Goal: Register for event/course

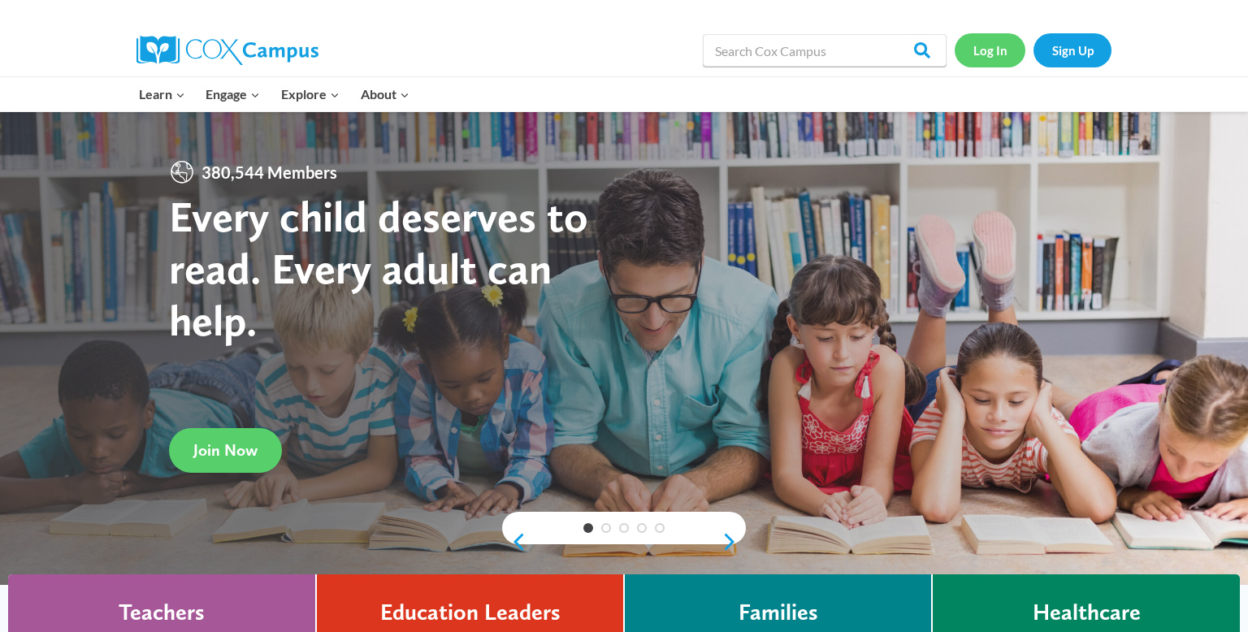
click at [1000, 43] on link "Log In" at bounding box center [989, 49] width 71 height 33
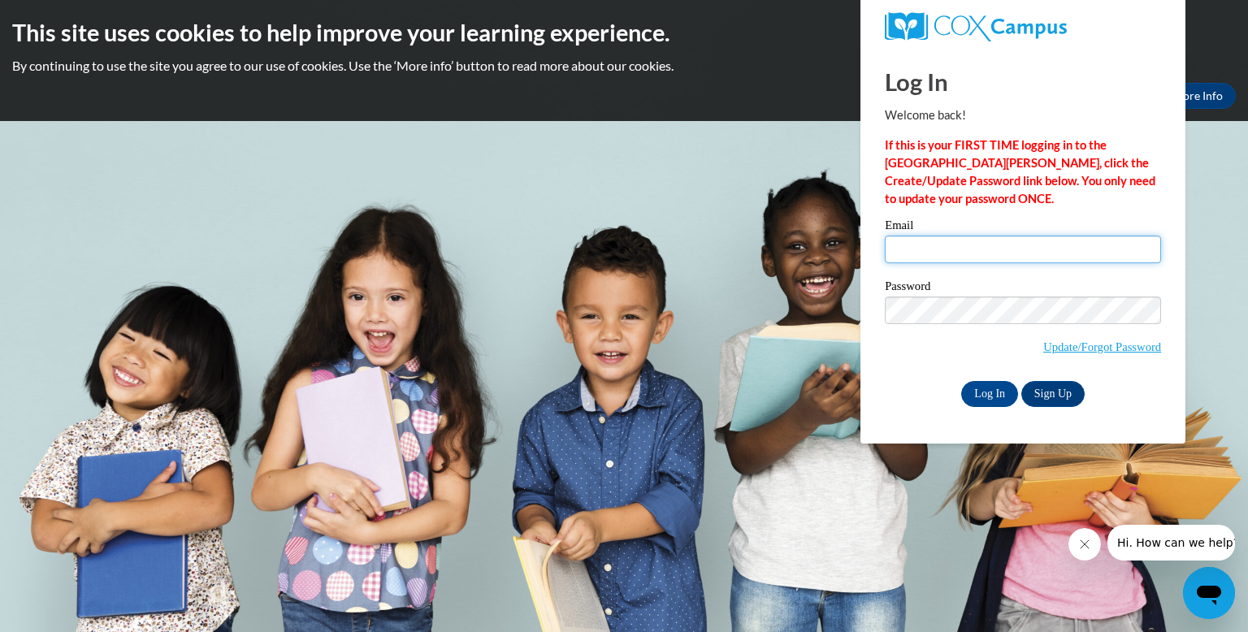
click at [932, 257] on input "Email" at bounding box center [1022, 250] width 276 height 28
type input "[EMAIL_ADDRESS][DOMAIN_NAME]"
click at [921, 343] on span "Update/Forgot Password" at bounding box center [1022, 329] width 276 height 67
click at [990, 398] on input "Log In" at bounding box center [989, 394] width 57 height 26
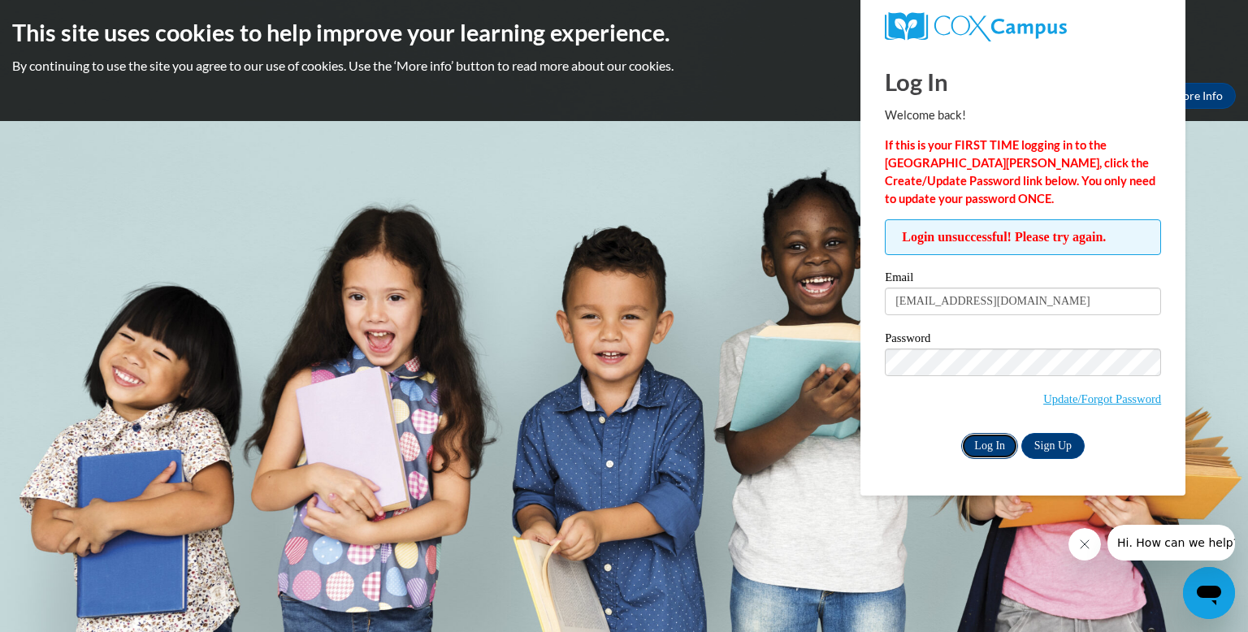
click at [990, 436] on input "Log In" at bounding box center [989, 446] width 57 height 26
click at [961, 433] on input "Log In" at bounding box center [989, 446] width 57 height 26
click at [925, 402] on span "Update/Forgot Password" at bounding box center [1022, 381] width 276 height 67
click at [1070, 400] on link "Update/Forgot Password" at bounding box center [1102, 398] width 118 height 13
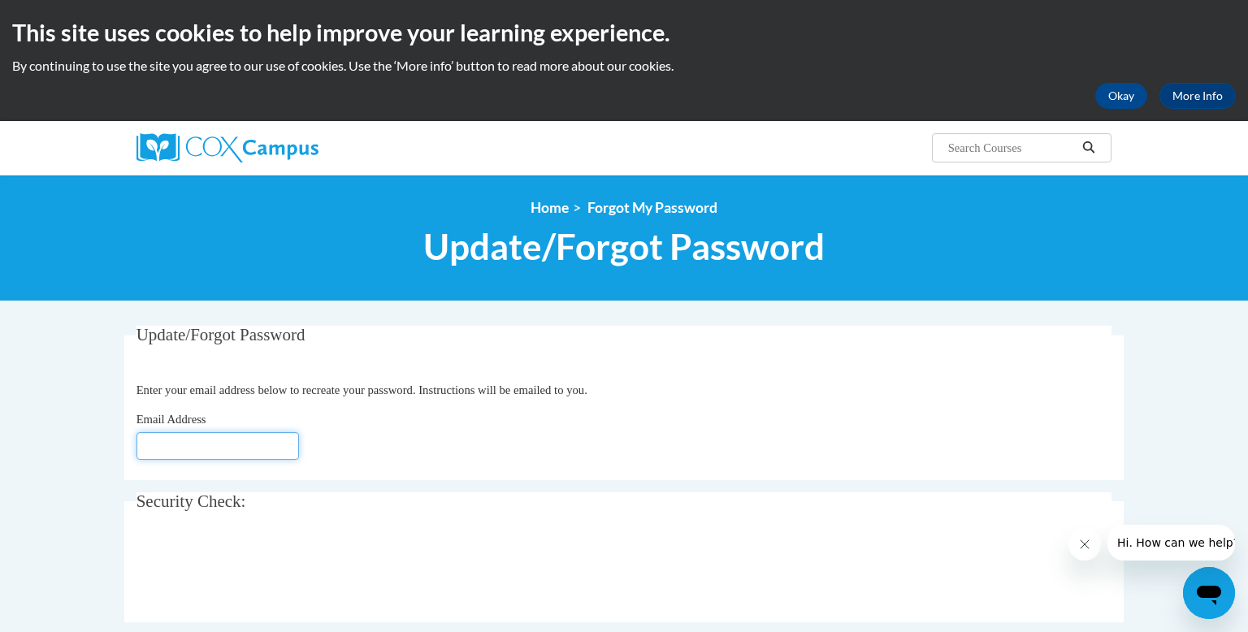
click at [243, 435] on input "Email Address" at bounding box center [217, 446] width 162 height 28
type input "[EMAIL_ADDRESS][DOMAIN_NAME]"
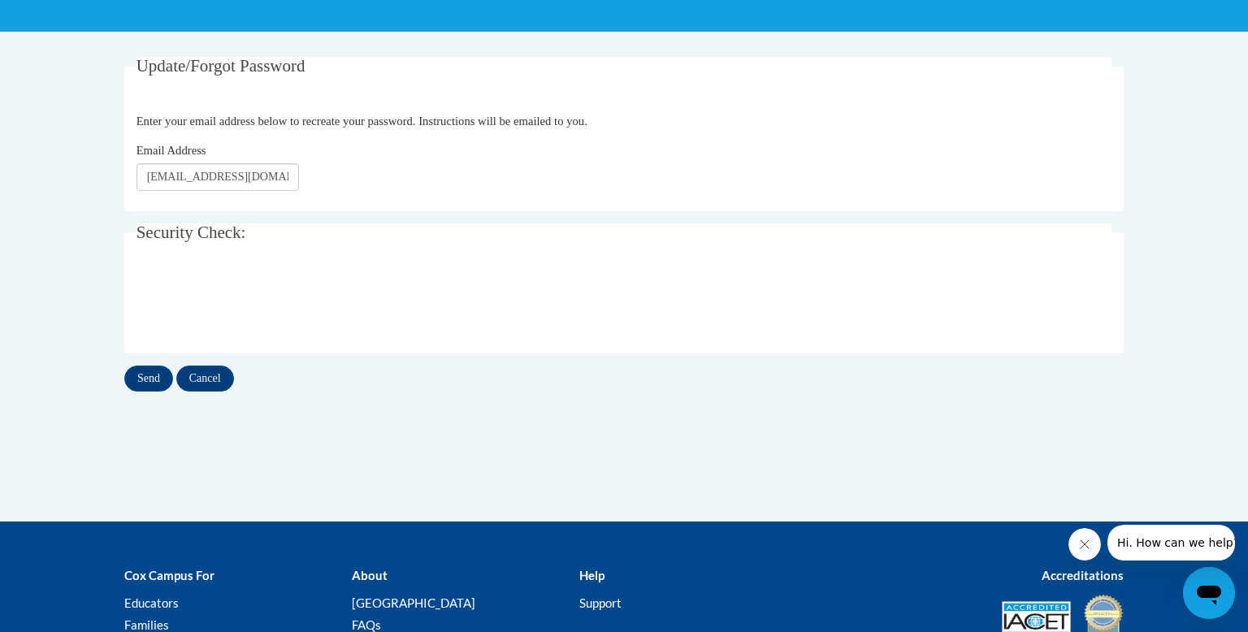
scroll to position [279, 0]
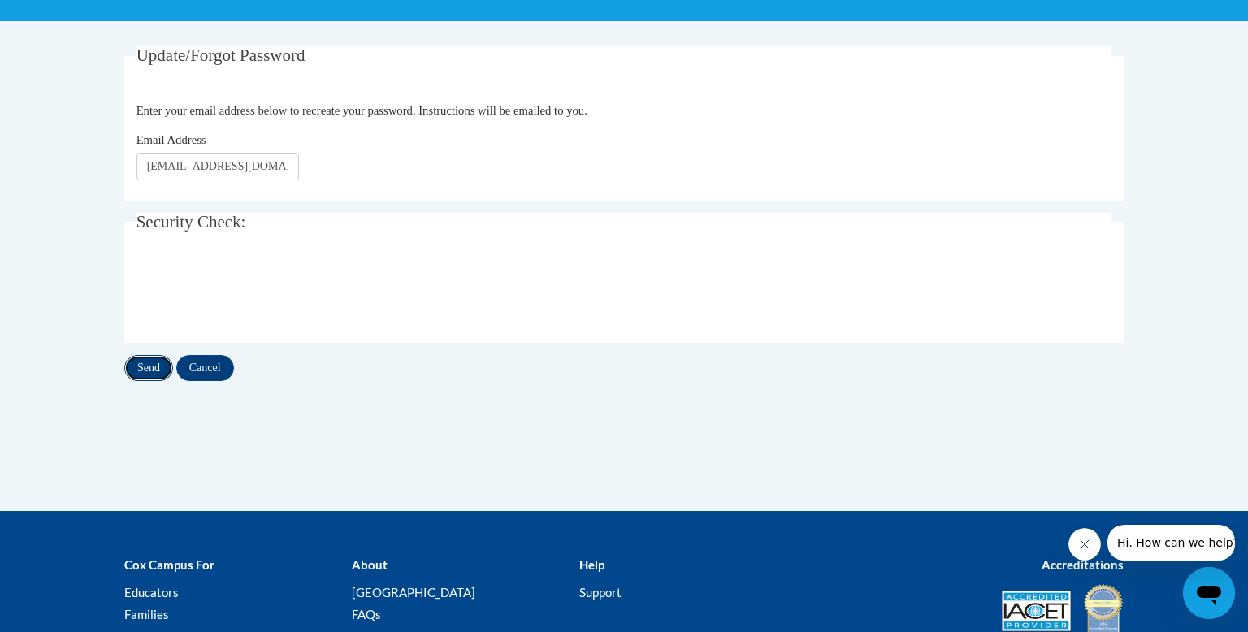
click at [160, 364] on input "Send" at bounding box center [148, 368] width 49 height 26
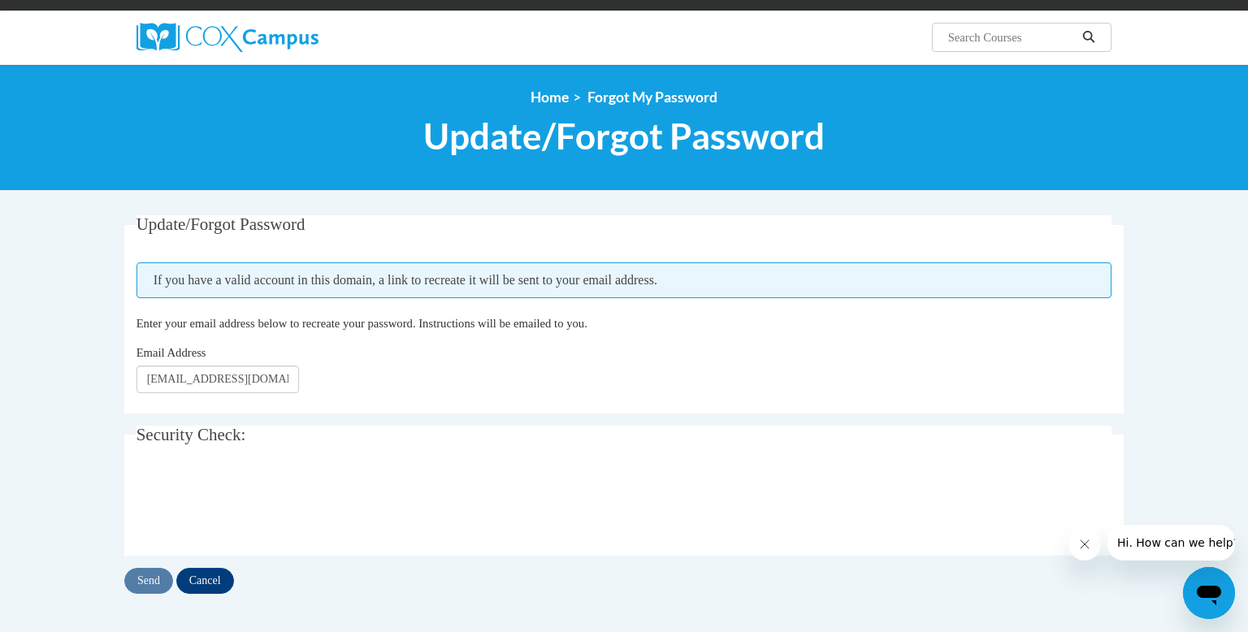
scroll to position [110, 0]
click at [149, 582] on input "Send" at bounding box center [148, 581] width 49 height 26
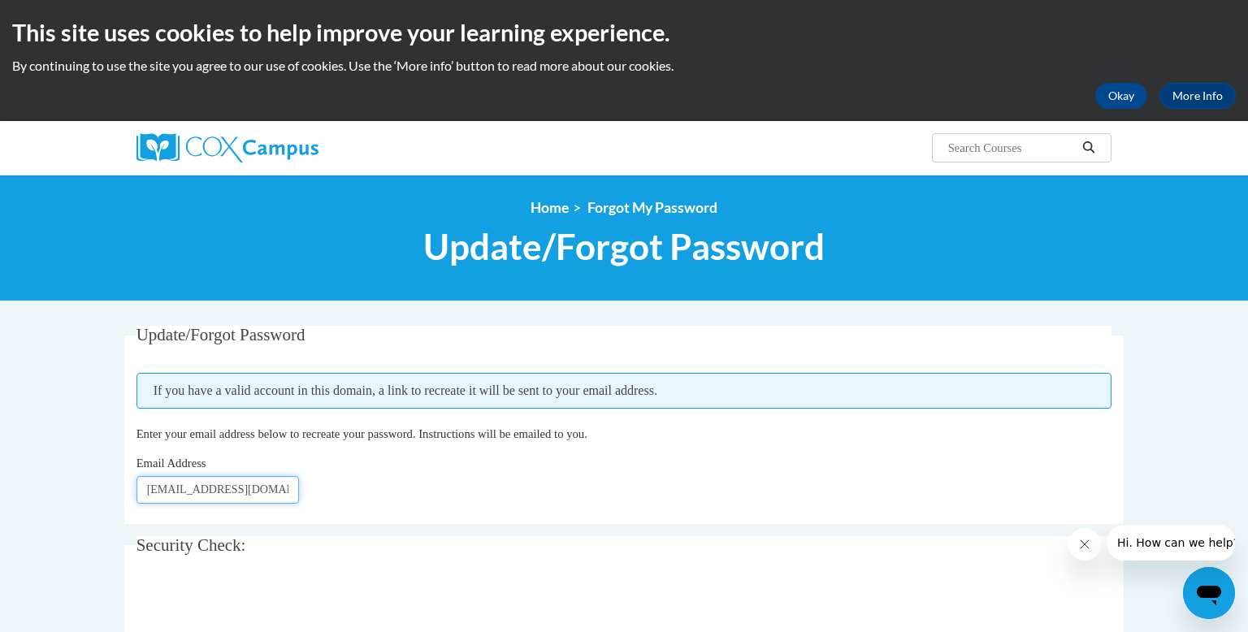
click at [177, 491] on input "[EMAIL_ADDRESS][DOMAIN_NAME]" at bounding box center [217, 490] width 162 height 28
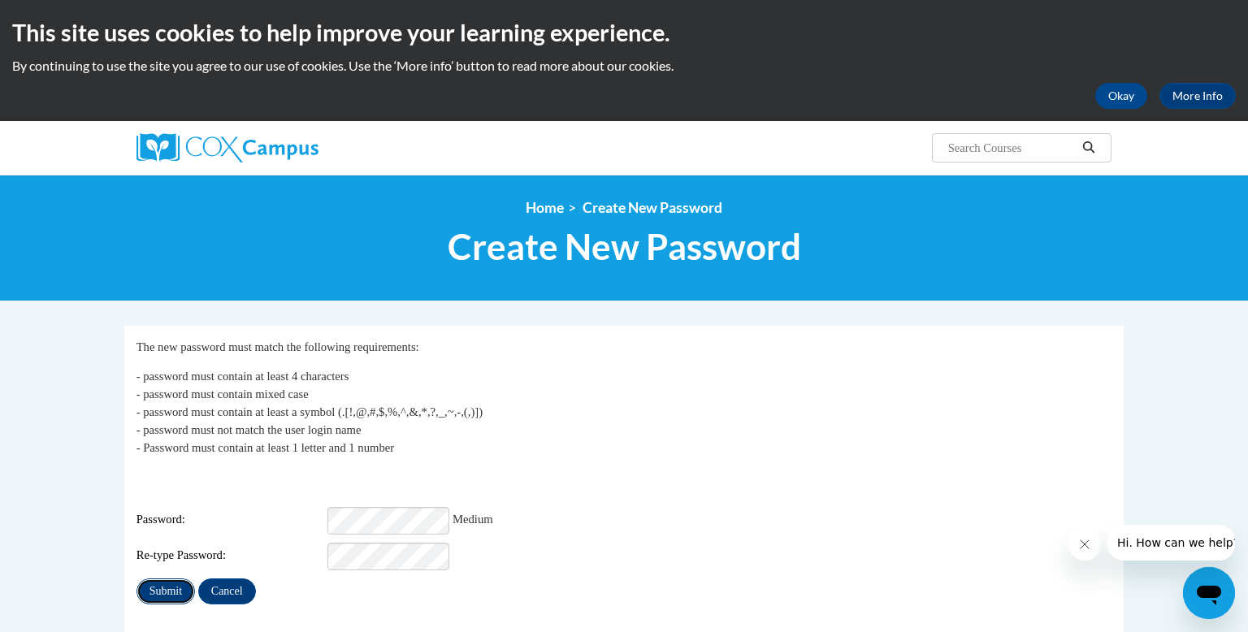
click at [164, 586] on input "Submit" at bounding box center [165, 591] width 58 height 26
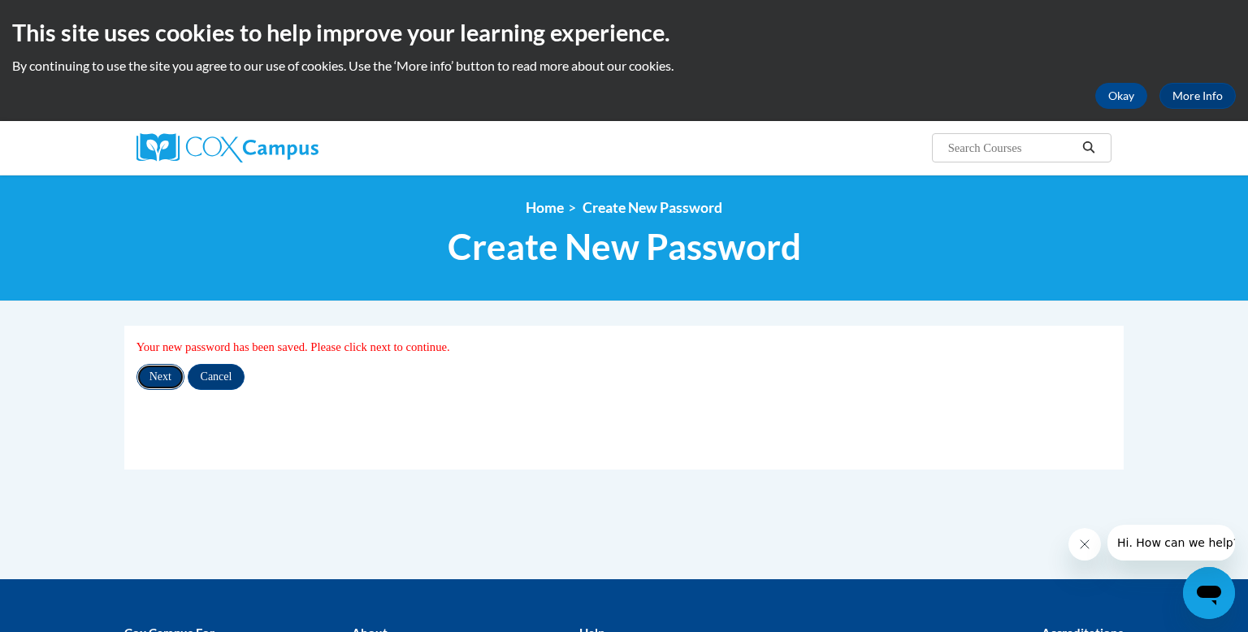
click at [158, 379] on input "Next" at bounding box center [160, 377] width 48 height 26
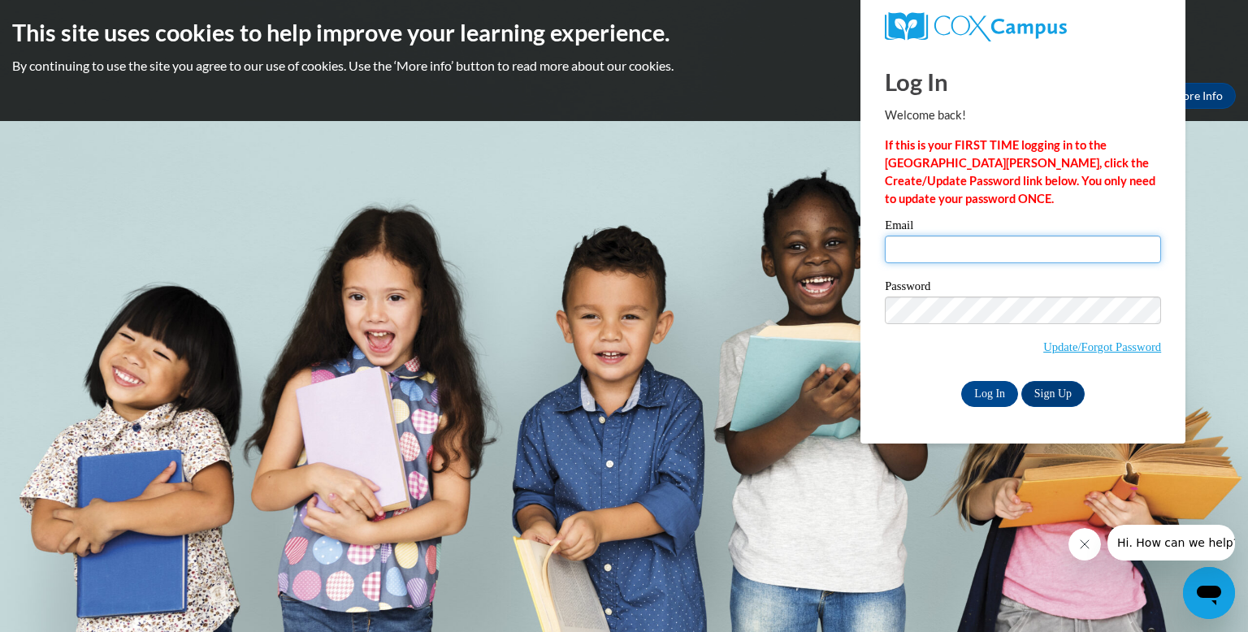
click at [1012, 252] on input "Email" at bounding box center [1022, 250] width 276 height 28
type input "[EMAIL_ADDRESS][DOMAIN_NAME]"
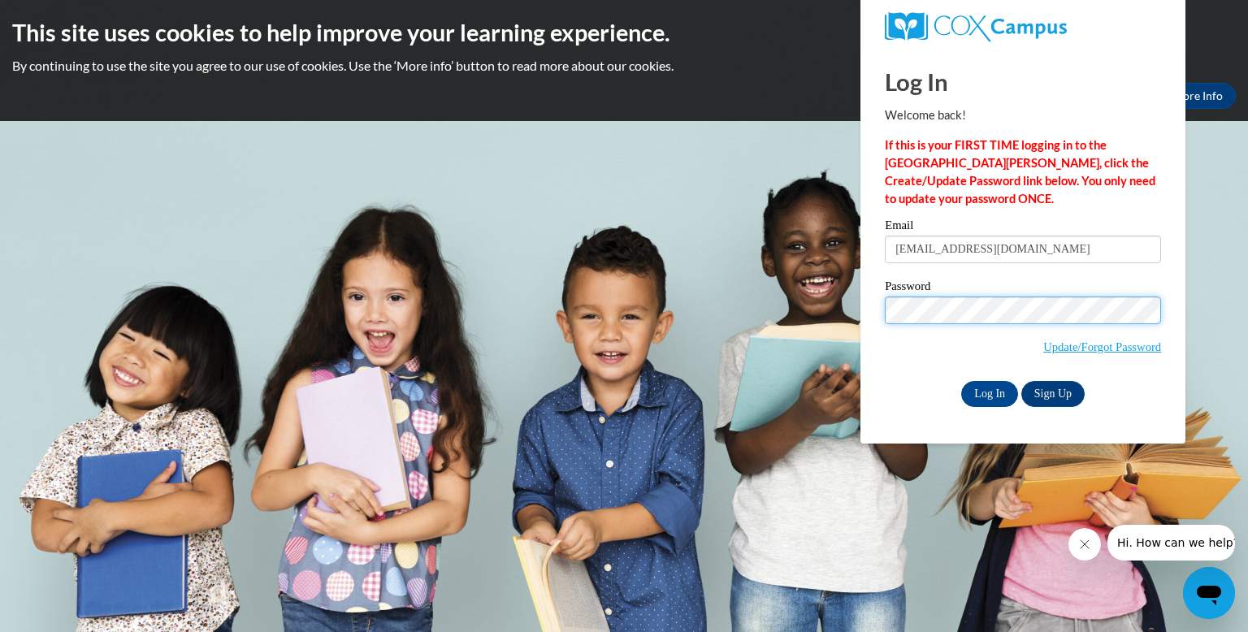
click at [961, 381] on input "Log In" at bounding box center [989, 394] width 57 height 26
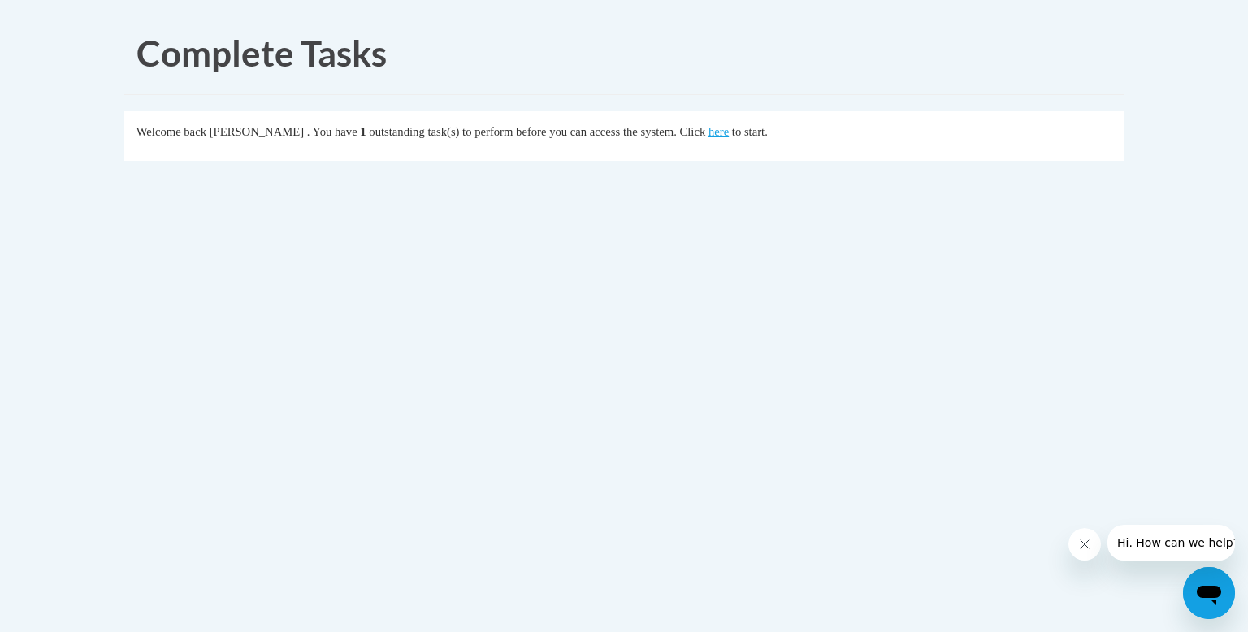
click at [815, 214] on div "Complete Tasks Welcome back [PERSON_NAME] . You have 1 outstanding task(s) to p…" at bounding box center [623, 141] width 1023 height 258
click at [729, 133] on link "here" at bounding box center [718, 131] width 20 height 13
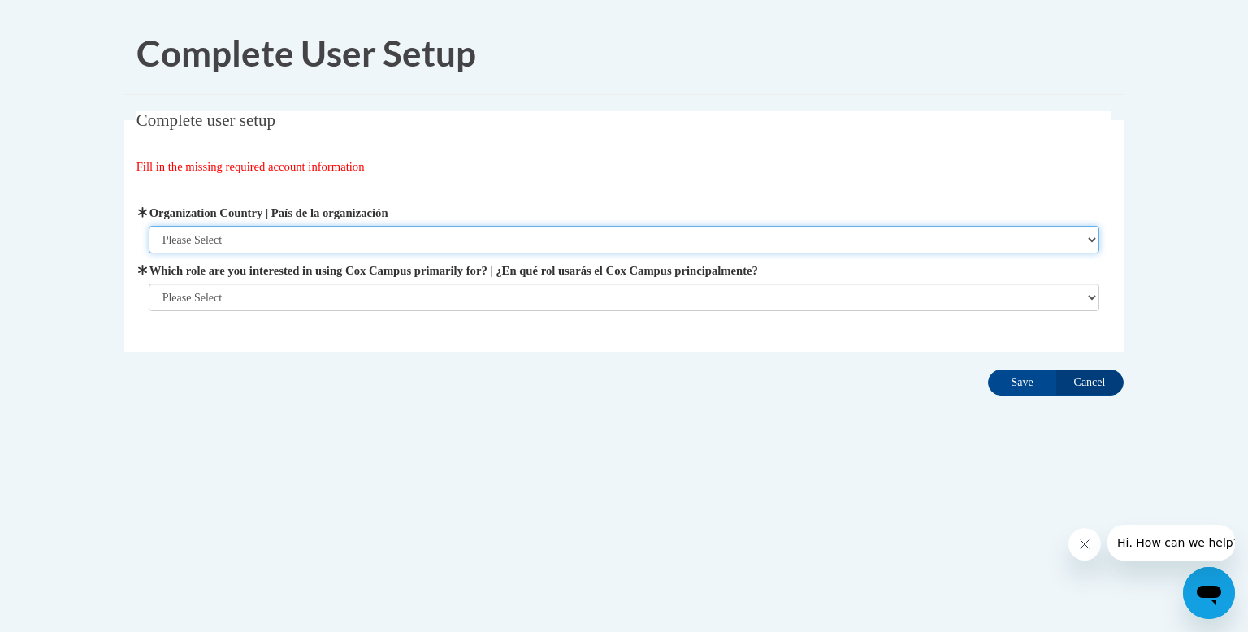
click at [694, 241] on select "Please Select United States | Estados Unidos Outside of the United States | Fue…" at bounding box center [624, 240] width 951 height 28
select select "ad49bcad-a171-4b2e-b99c-48b446064914"
click at [149, 226] on select "Please Select United States | Estados Unidos Outside of the United States | Fue…" at bounding box center [624, 240] width 951 height 28
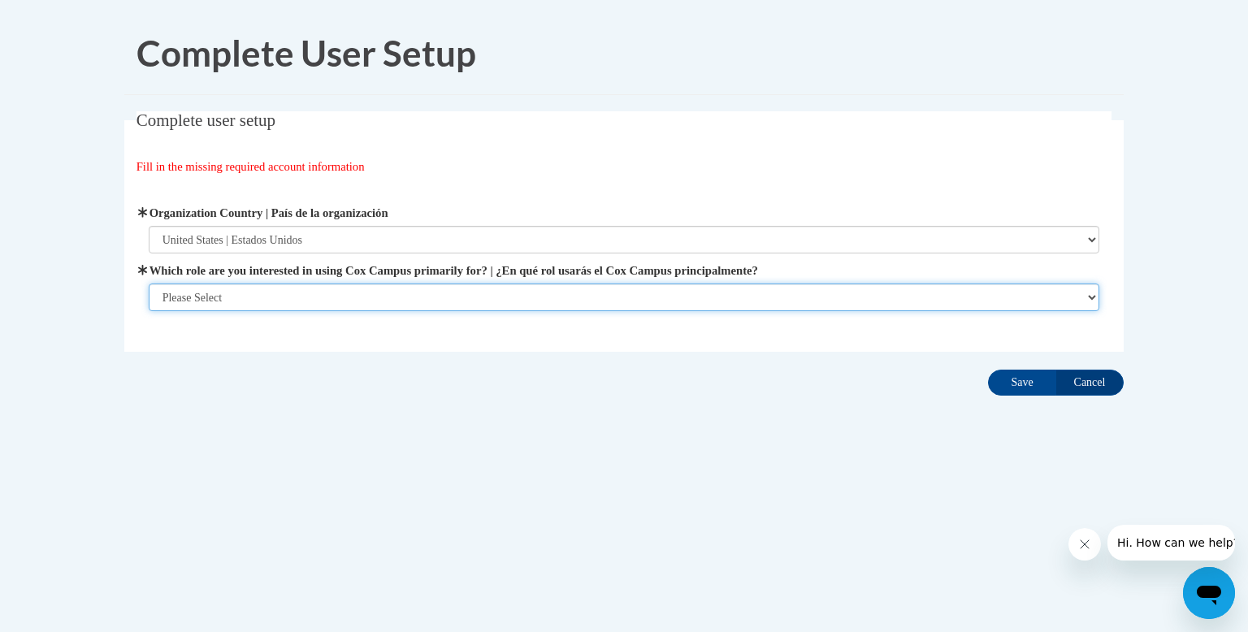
click at [652, 300] on select "Please Select College/University | Colegio/Universidad Community/Nonprofit Part…" at bounding box center [624, 297] width 951 height 28
select select "fbf2d438-af2f-41f8-98f1-81c410e29de3"
click at [149, 311] on select "Please Select College/University | Colegio/Universidad Community/Nonprofit Part…" at bounding box center [624, 297] width 951 height 28
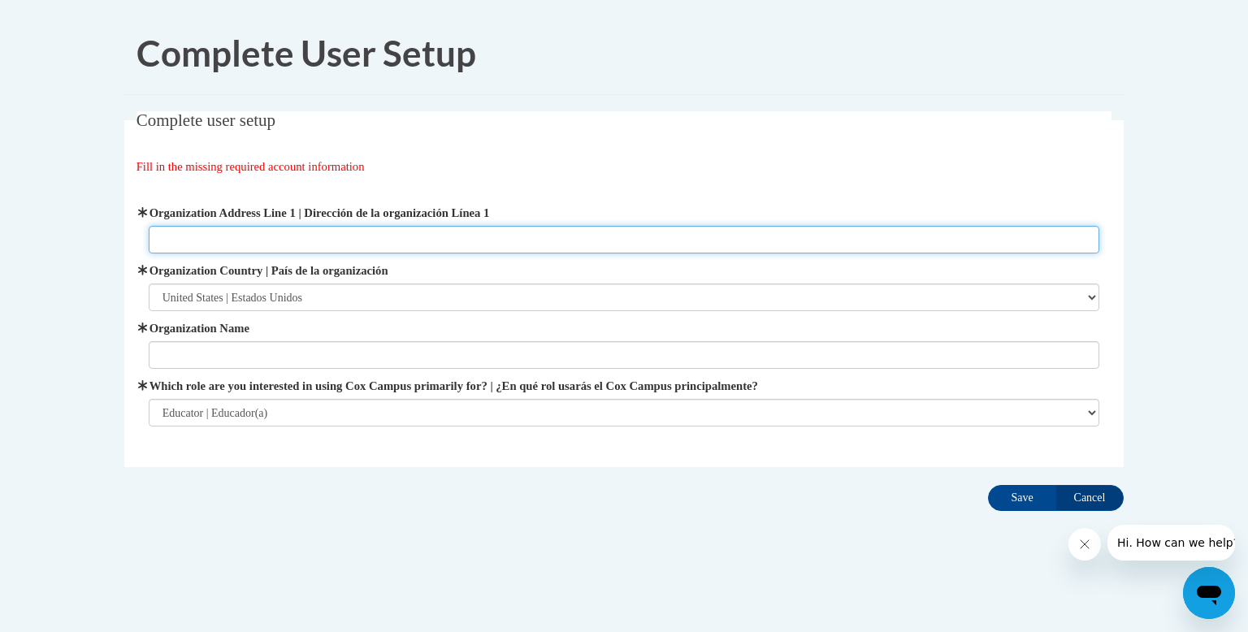
click at [481, 234] on input "Organization Address Line 1 | Dirección de la organización Línea 1" at bounding box center [624, 240] width 951 height 28
type input "S"
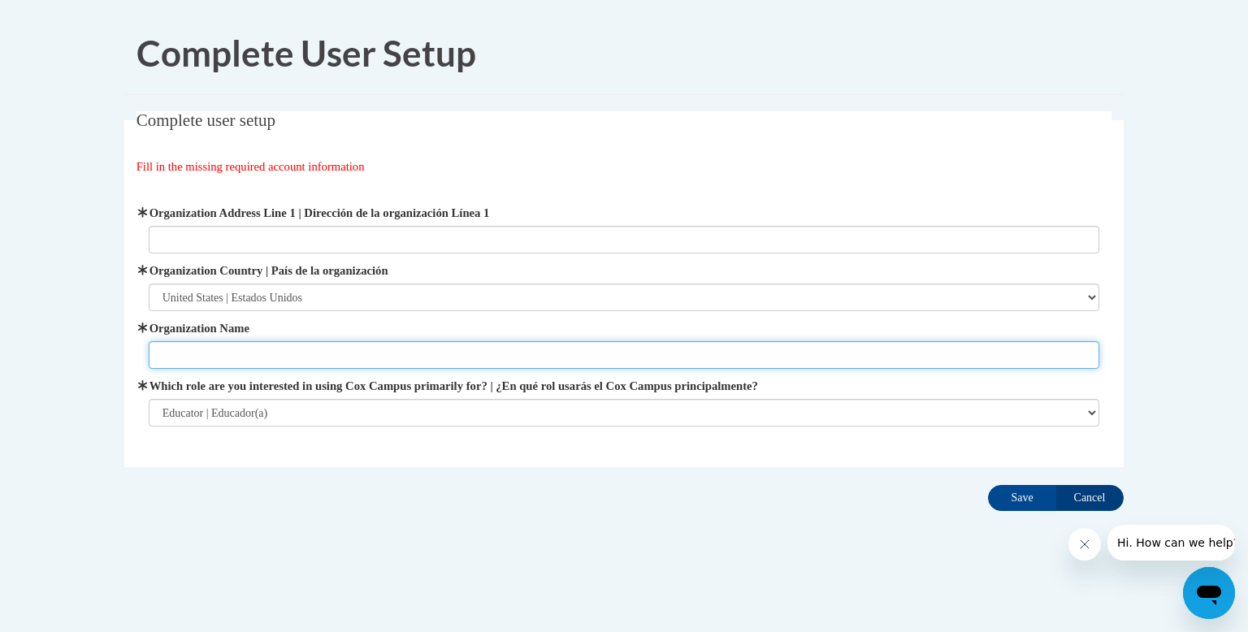
click at [407, 356] on input "Organization Name" at bounding box center [624, 355] width 951 height 28
type input "WASD"
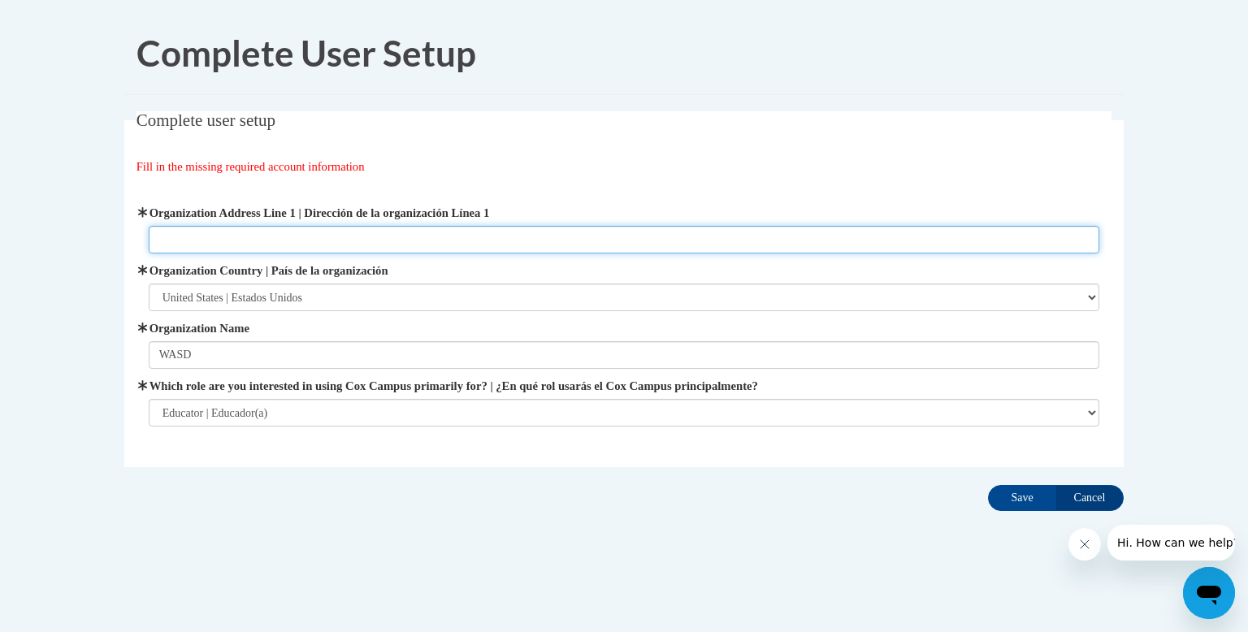
click at [355, 231] on input "Organization Address Line 1 | Dirección de la organización Línea 1" at bounding box center [624, 240] width 951 height 28
type input "Spring St"
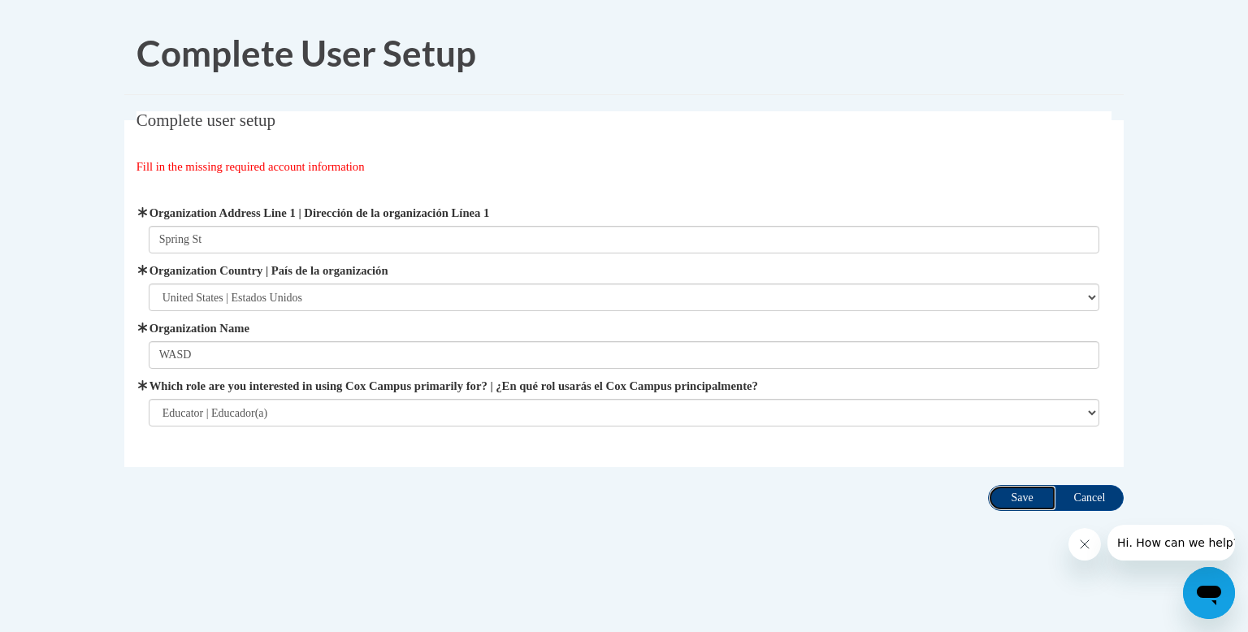
click at [1028, 505] on input "Save" at bounding box center [1022, 498] width 68 height 26
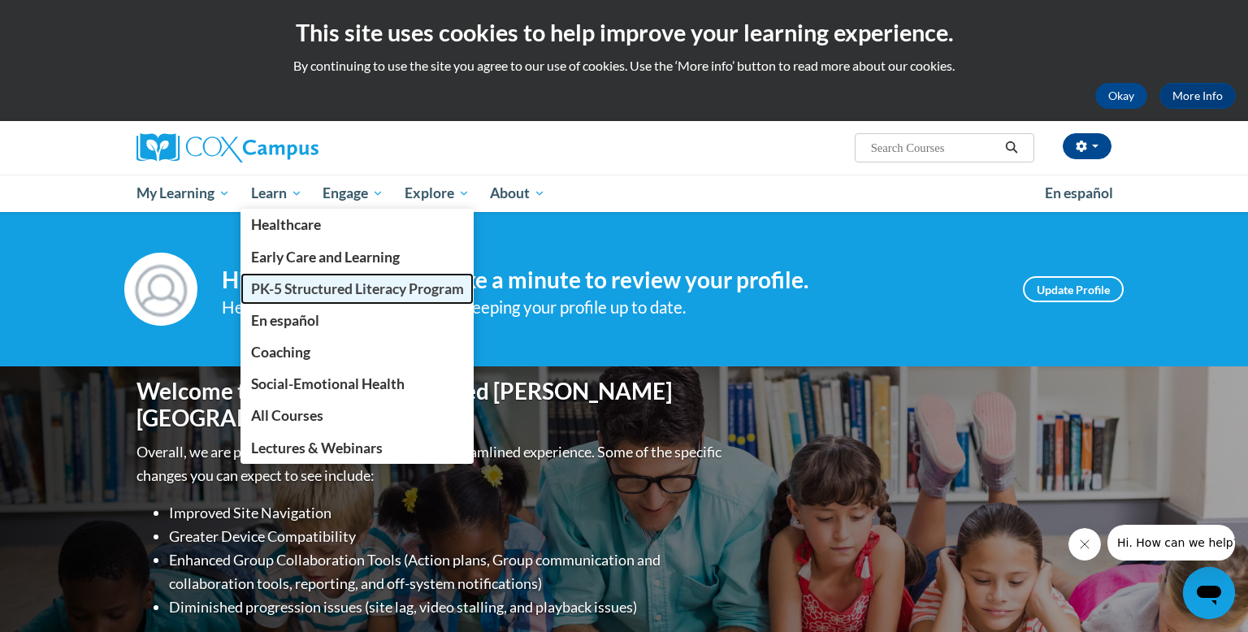
click at [292, 288] on span "PK-5 Structured Literacy Program" at bounding box center [357, 288] width 213 height 17
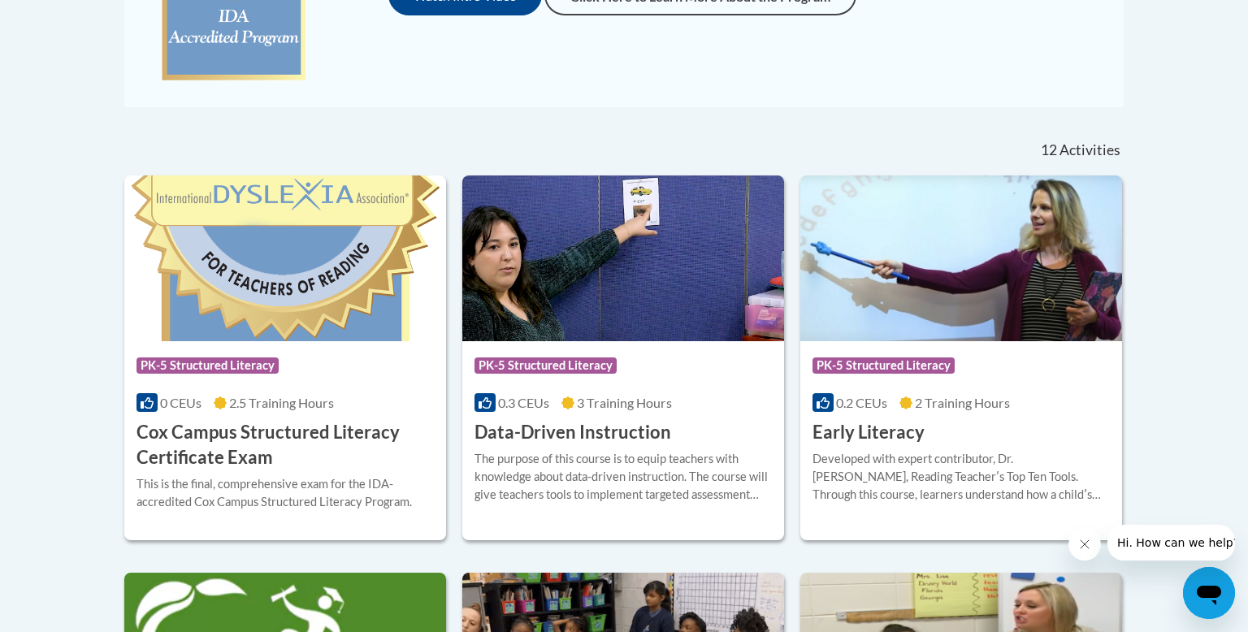
scroll to position [569, 0]
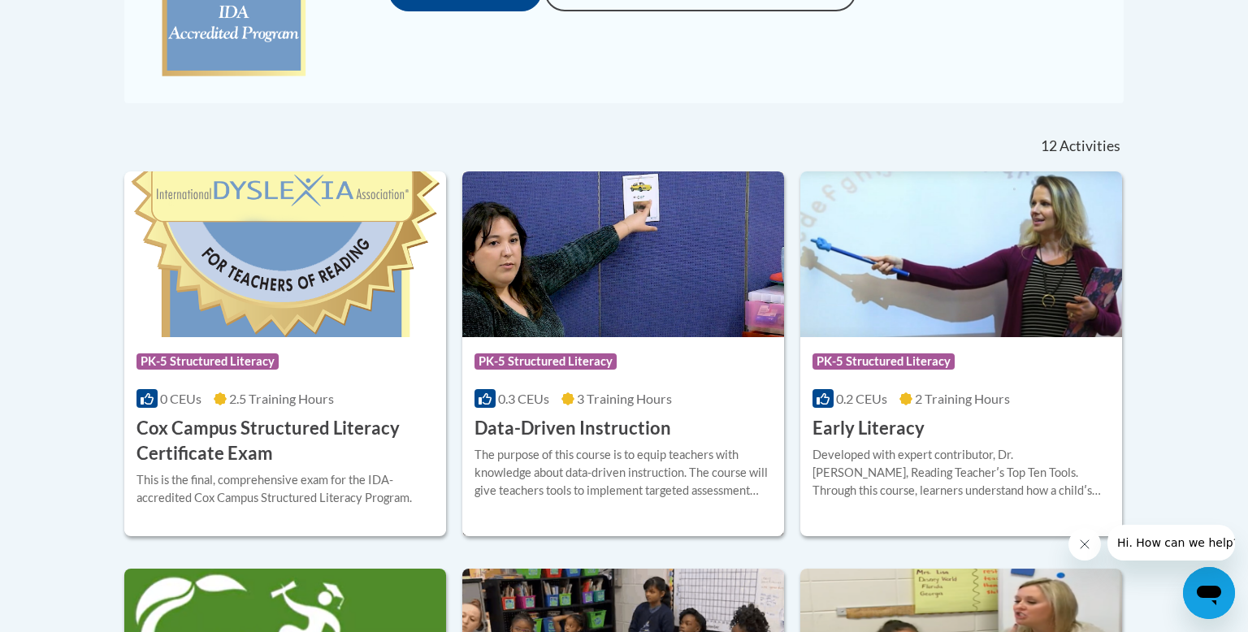
click at [619, 426] on h3 "Data-Driven Instruction" at bounding box center [572, 428] width 197 height 25
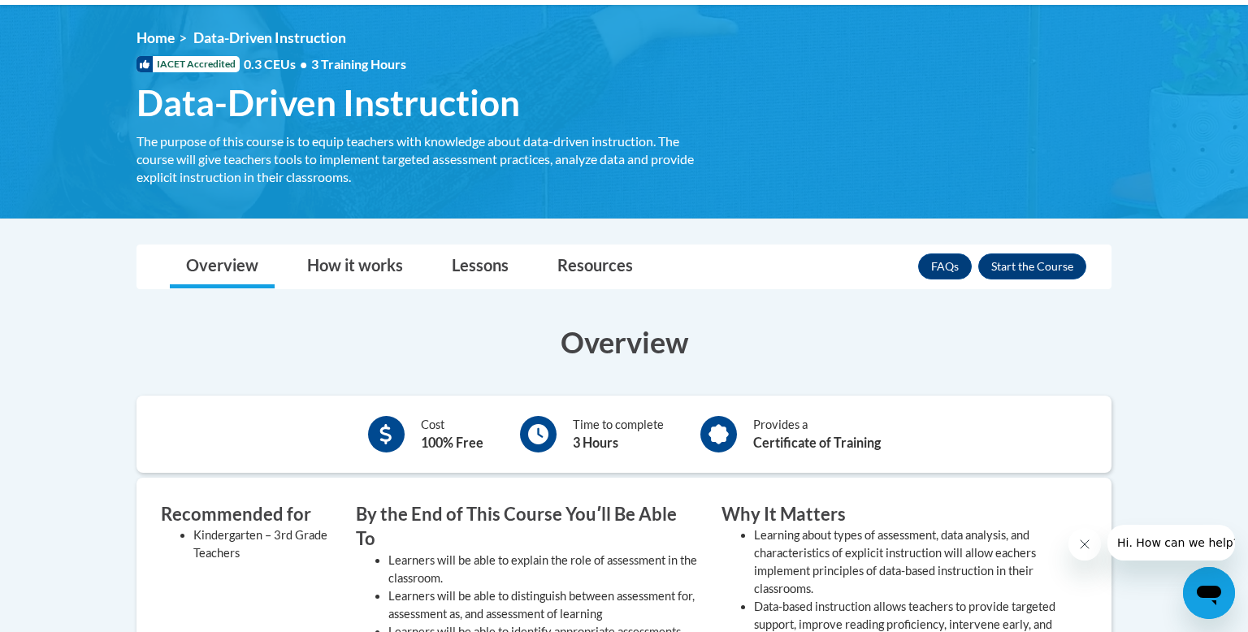
scroll to position [211, 0]
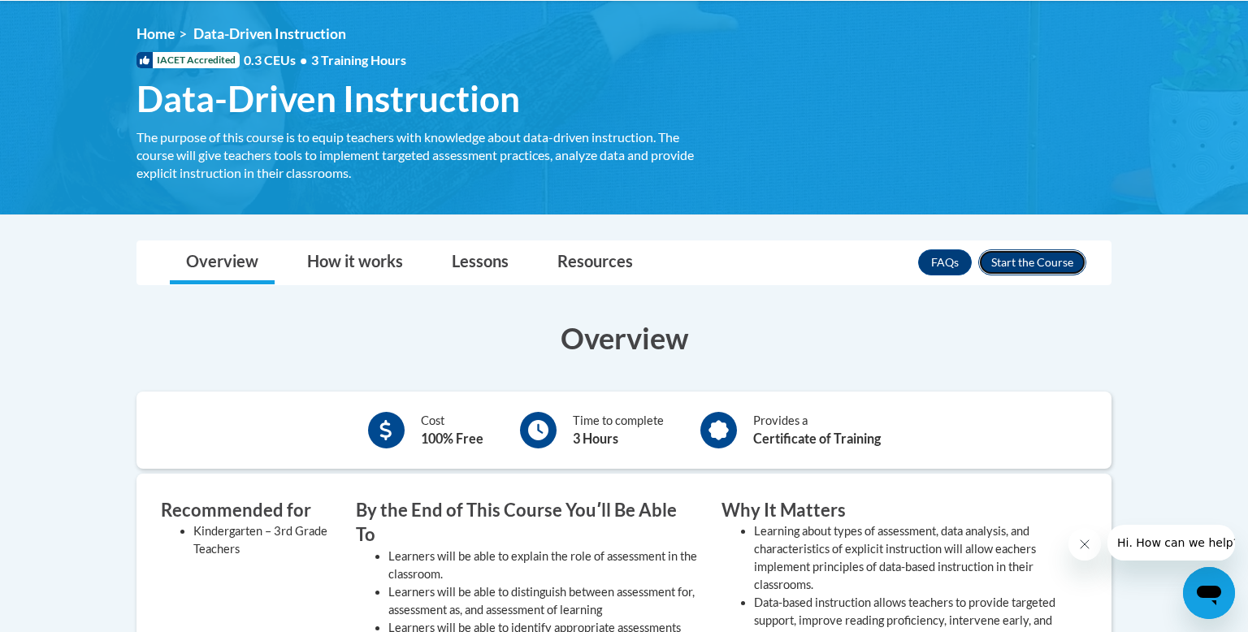
click at [1055, 265] on button "Enroll" at bounding box center [1032, 262] width 108 height 26
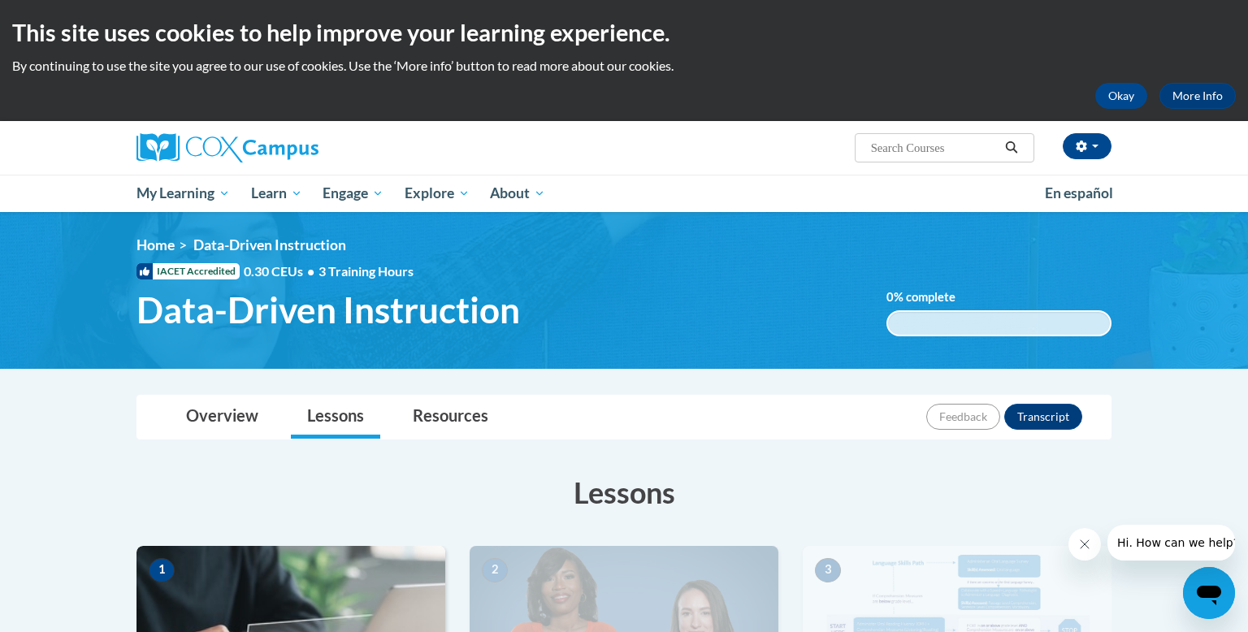
click at [1055, 265] on div "<en>My Learning</en><fr>New fr_My Learning</fr><it>New it_My Learning</it><de>N…" at bounding box center [623, 290] width 1023 height 108
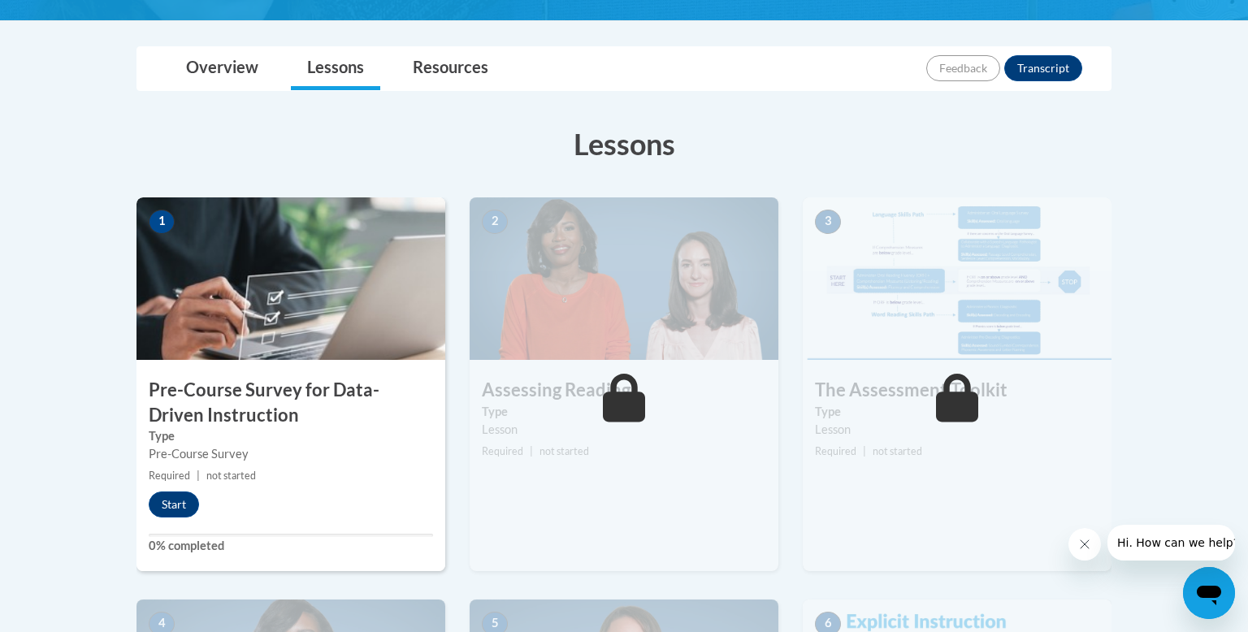
scroll to position [352, 0]
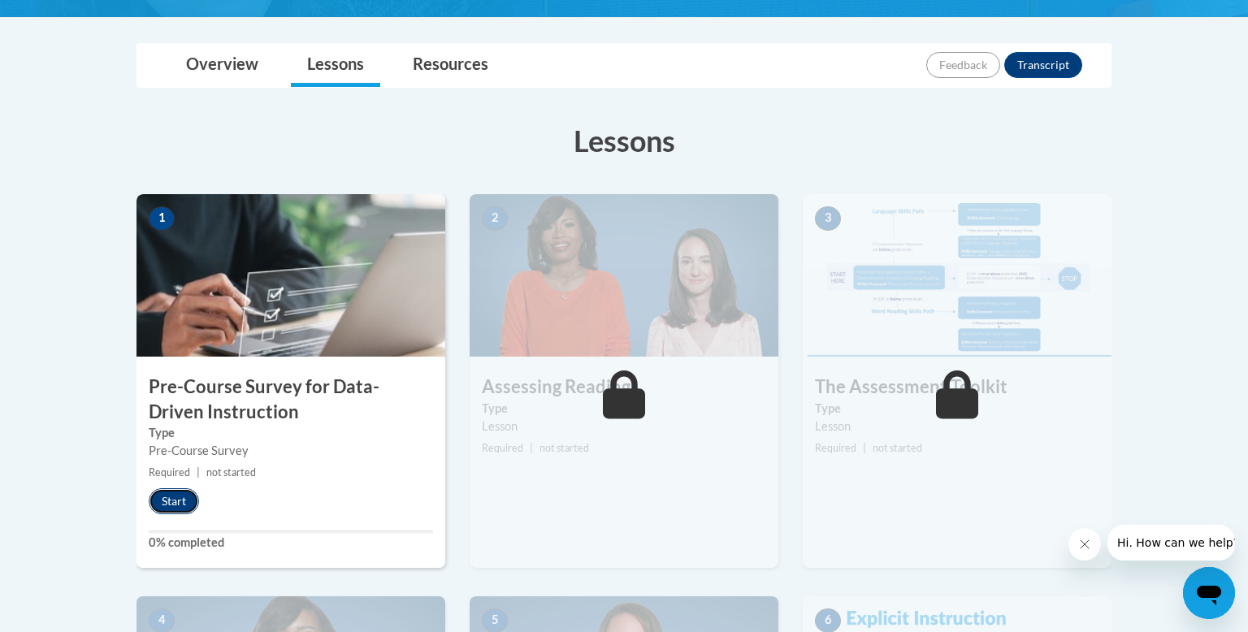
click at [171, 500] on button "Start" at bounding box center [174, 501] width 50 height 26
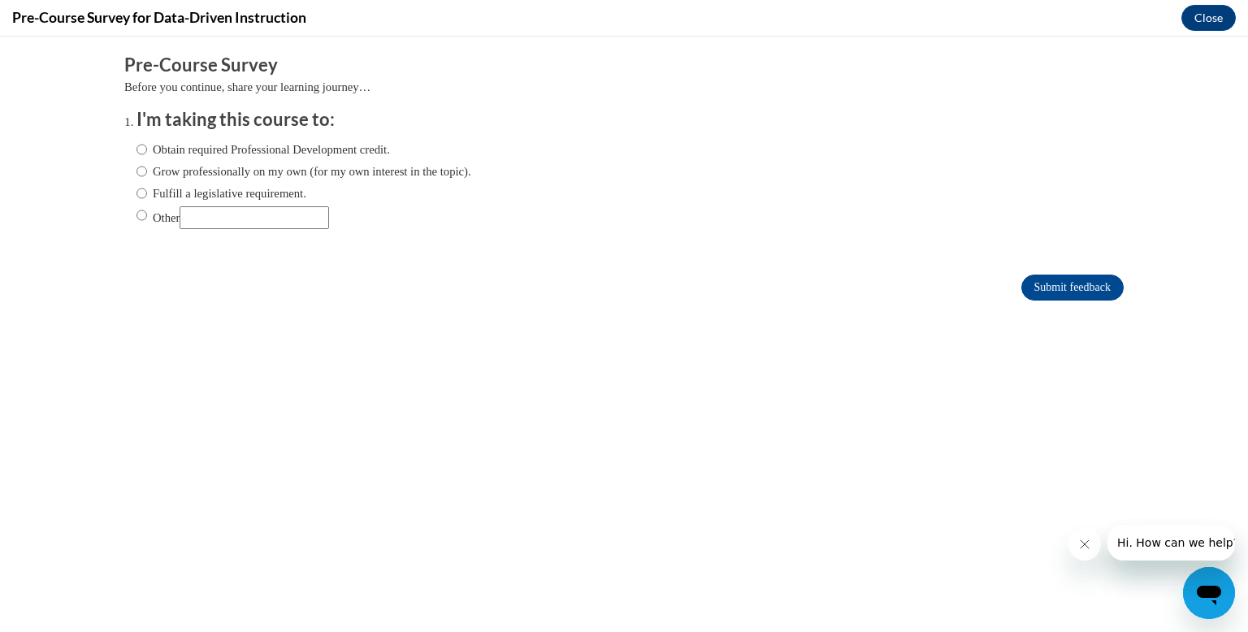
scroll to position [0, 0]
click at [142, 197] on input "Fulfill a legislative requirement." at bounding box center [141, 193] width 11 height 18
radio input "true"
click at [1070, 285] on input "Submit feedback" at bounding box center [1072, 288] width 102 height 26
